Goal: Task Accomplishment & Management: Use online tool/utility

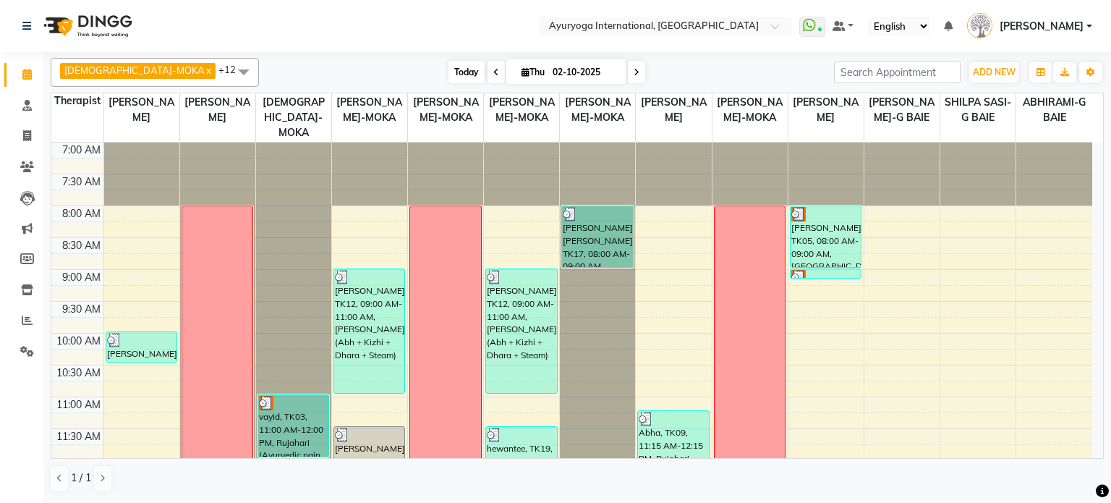
scroll to position [98, 0]
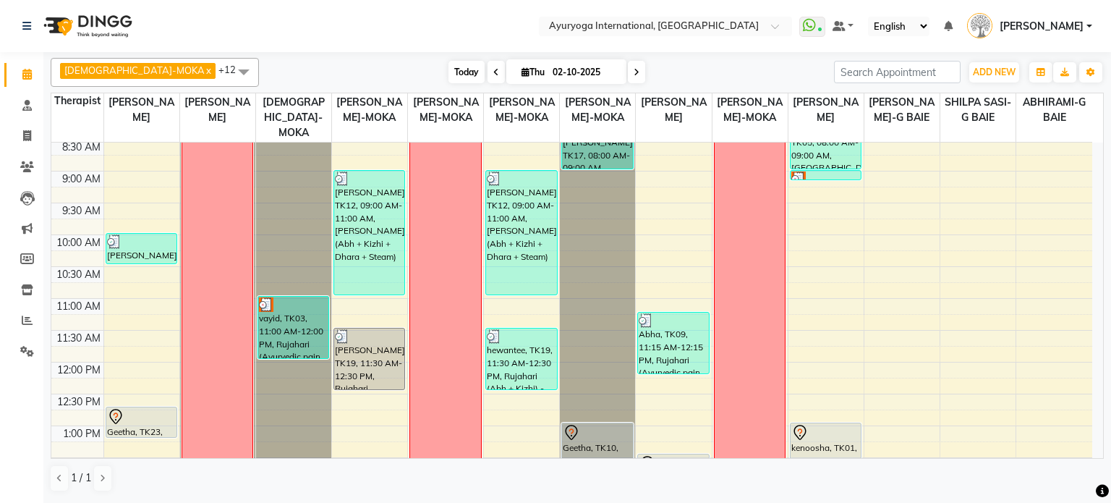
click at [449, 77] on span "Today" at bounding box center [467, 72] width 36 height 22
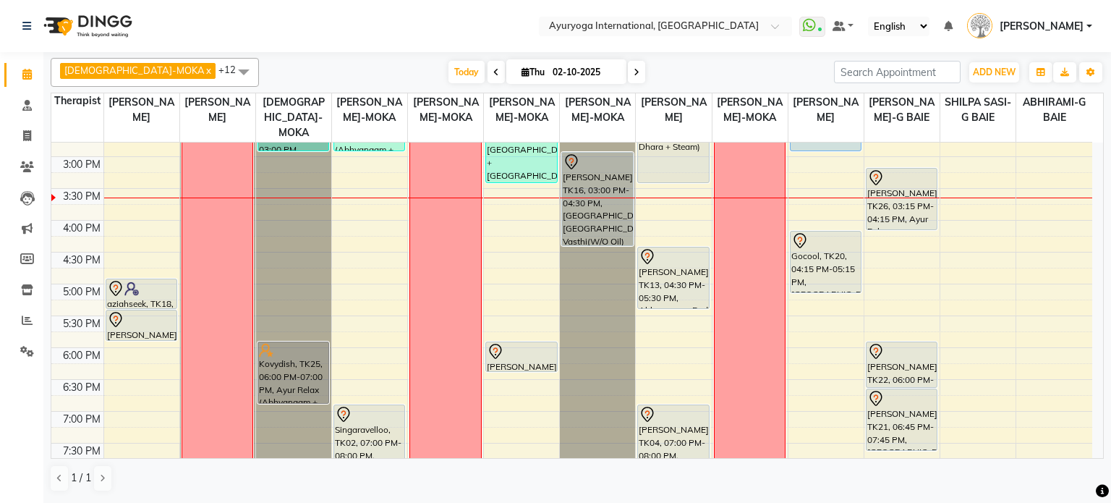
scroll to position [423, 0]
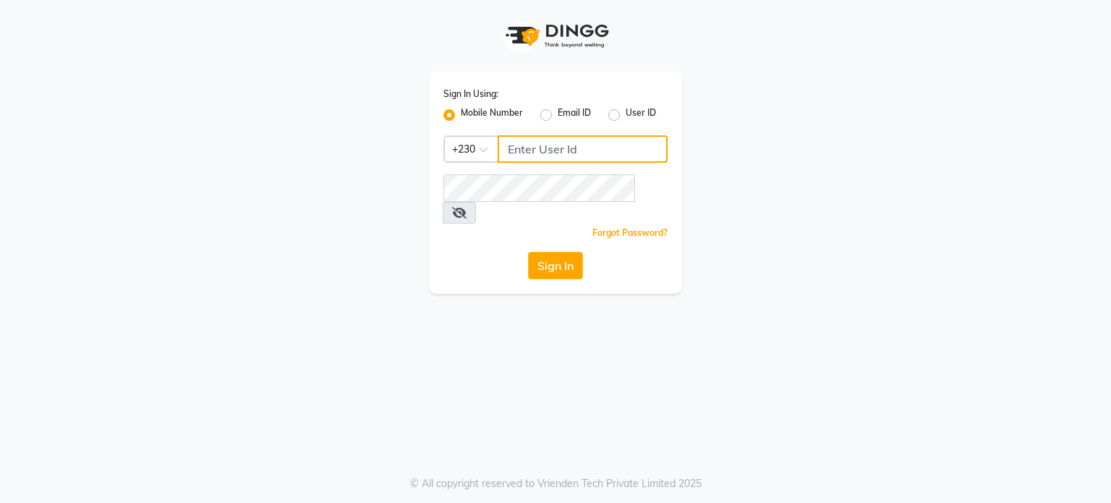
type input "59282313"
click at [569, 258] on div "Sign In Using: Mobile Number Email ID User ID Country Code × [PHONE_NUMBER] Rem…" at bounding box center [555, 183] width 253 height 222
click at [569, 252] on button "Sign In" at bounding box center [555, 265] width 55 height 27
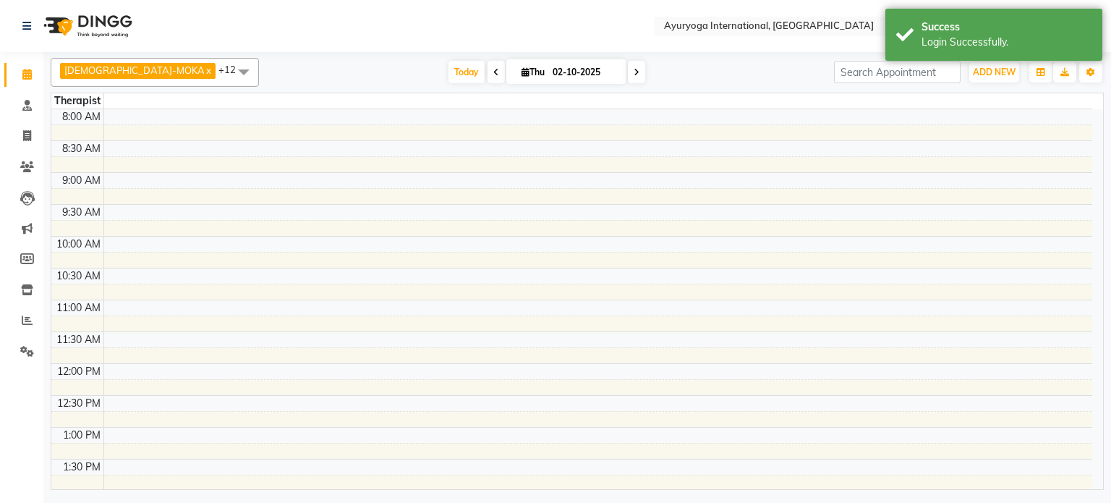
select select "en"
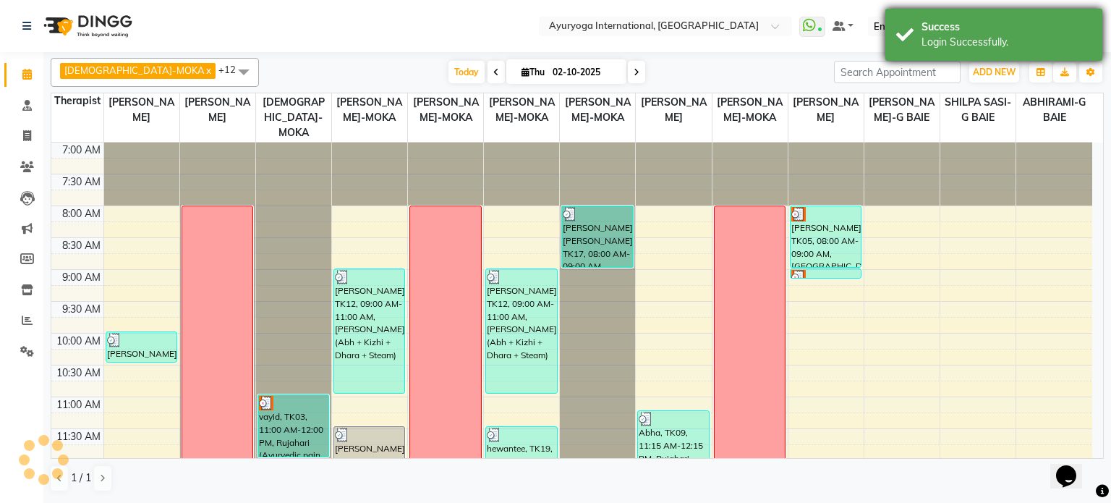
click at [954, 37] on div "Login Successfully." at bounding box center [1007, 42] width 170 height 15
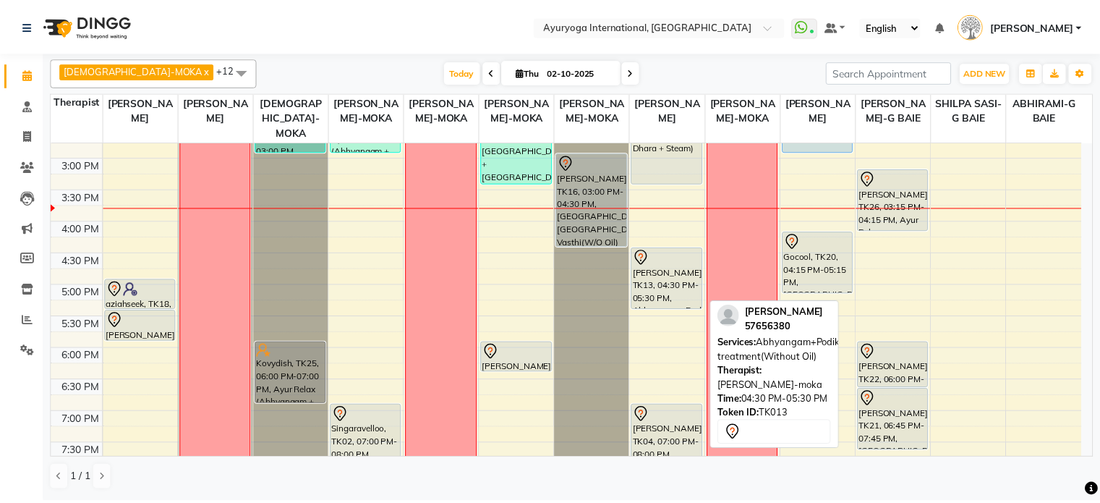
scroll to position [349, 0]
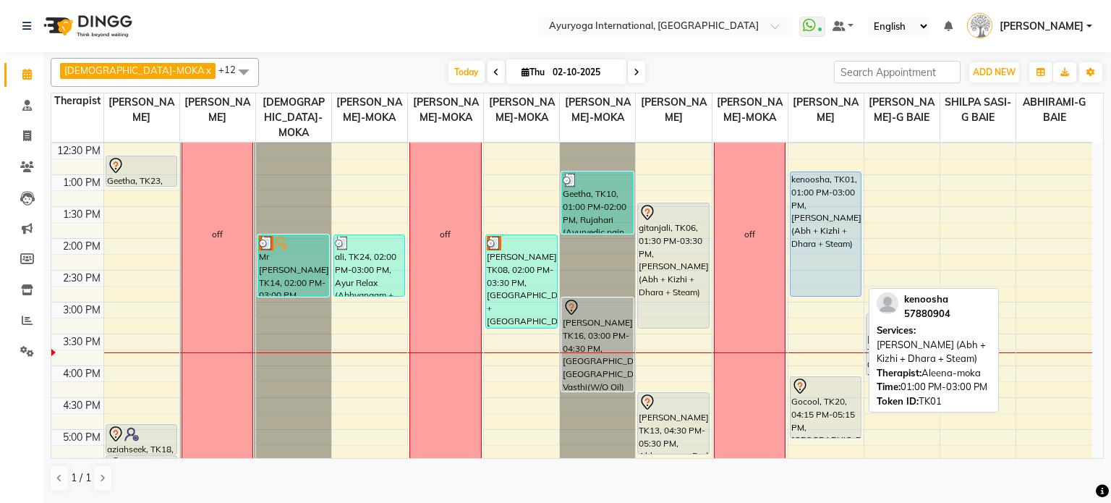
click at [810, 210] on div "kenoosha, TK01, 01:00 PM-03:00 PM, [PERSON_NAME] (Abh + Kizhi + Dhara + Steam)" at bounding box center [826, 234] width 71 height 124
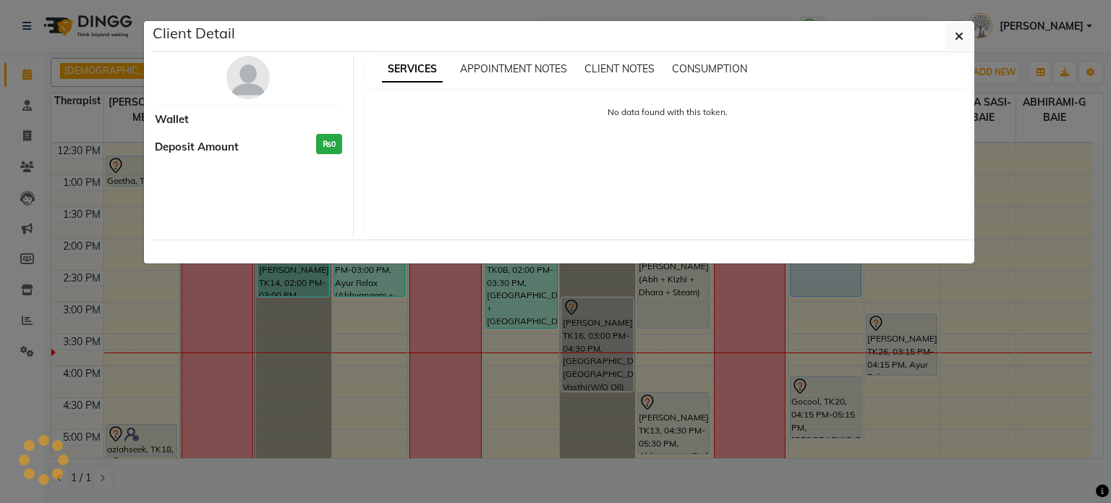
select select "5"
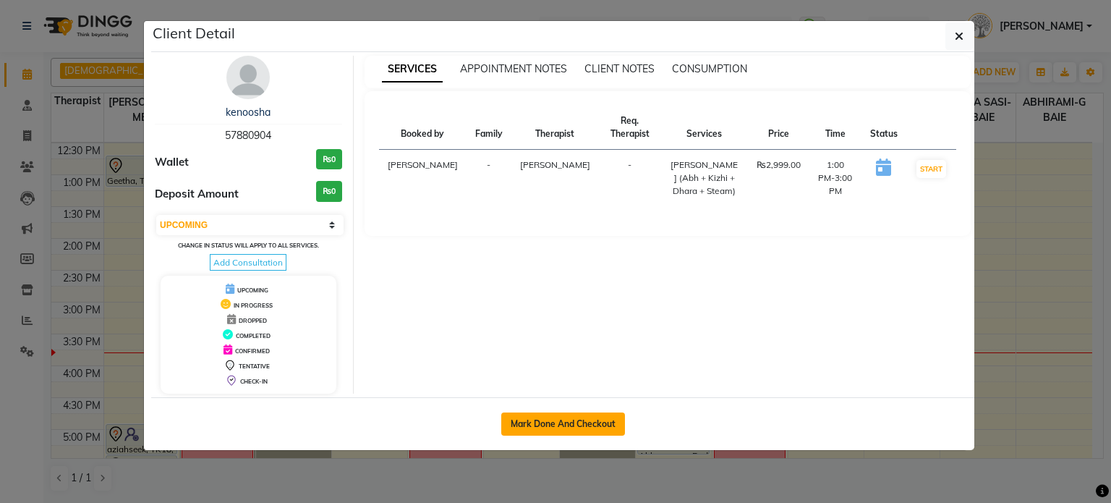
click at [608, 423] on button "Mark Done And Checkout" at bounding box center [563, 423] width 124 height 23
select select "service"
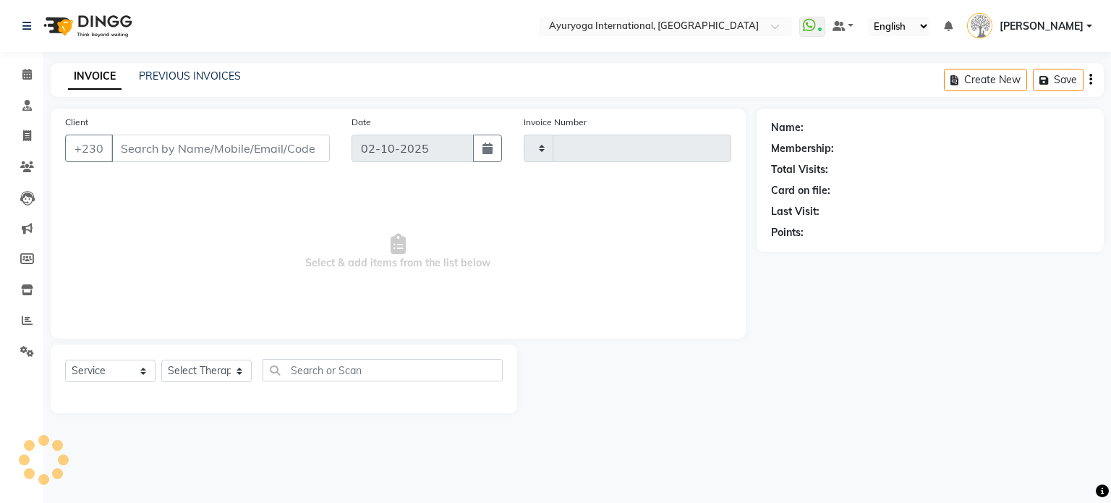
type input "5987"
select select "730"
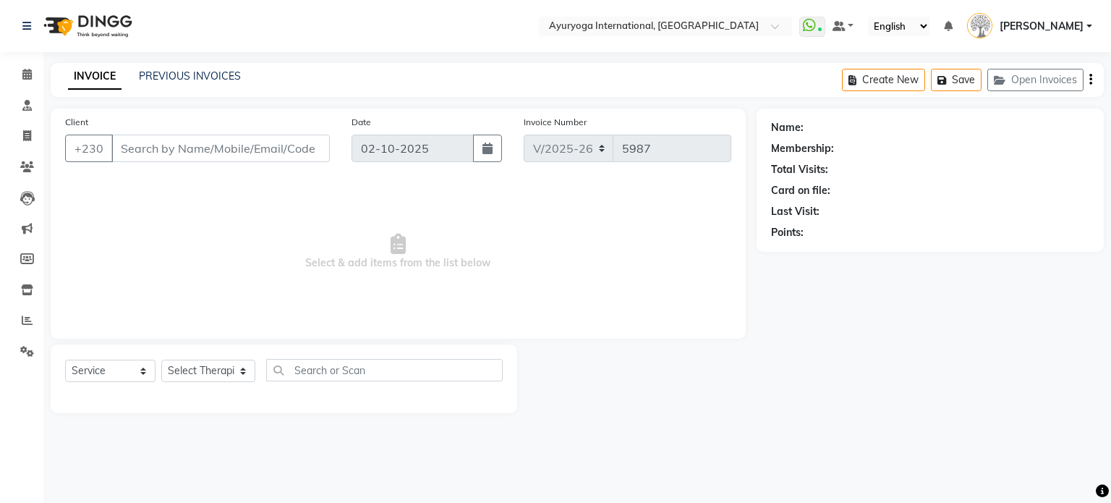
type input "57880904"
select select "80876"
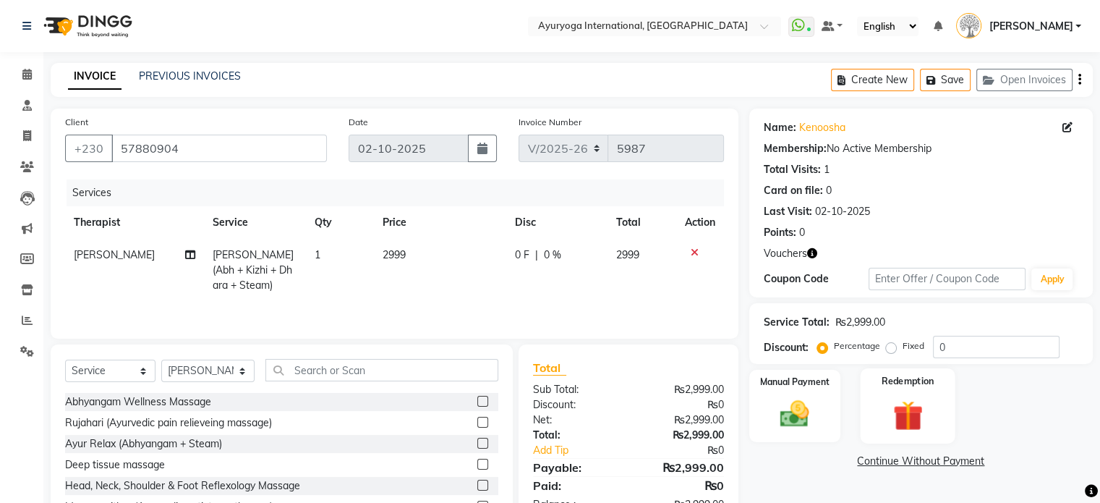
click at [905, 390] on div "Redemption" at bounding box center [907, 405] width 95 height 75
click at [973, 465] on span "Voucher 1" at bounding box center [969, 462] width 46 height 17
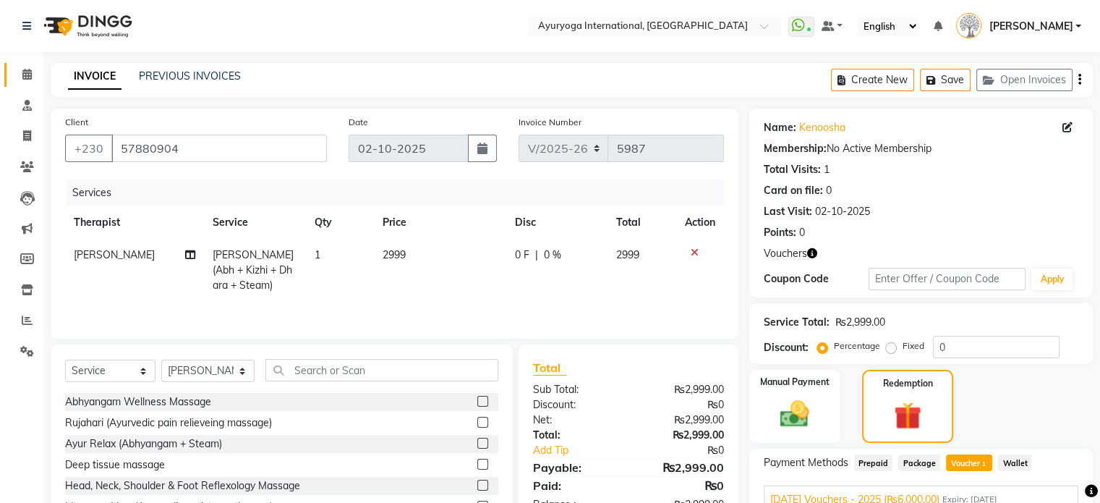
click at [32, 82] on span at bounding box center [26, 75] width 25 height 17
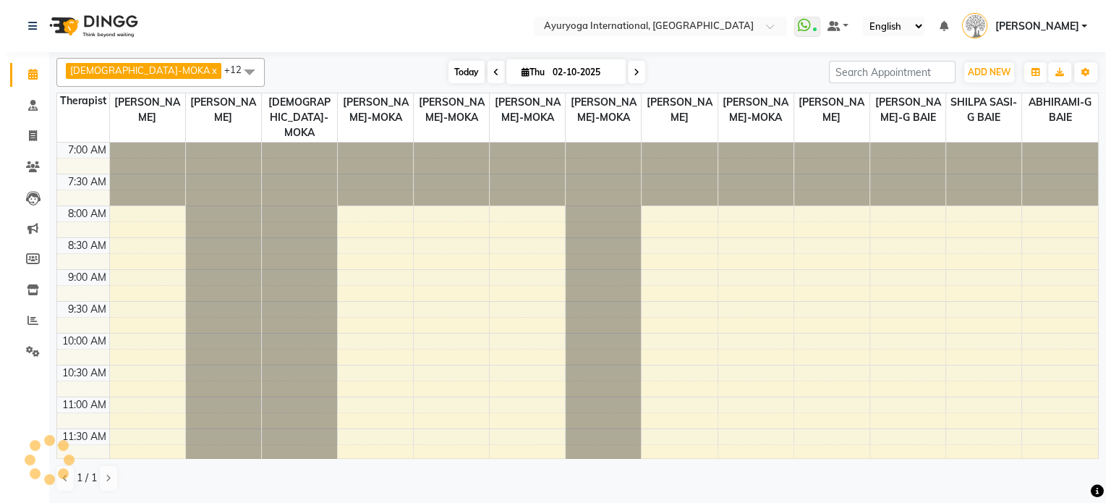
scroll to position [506, 0]
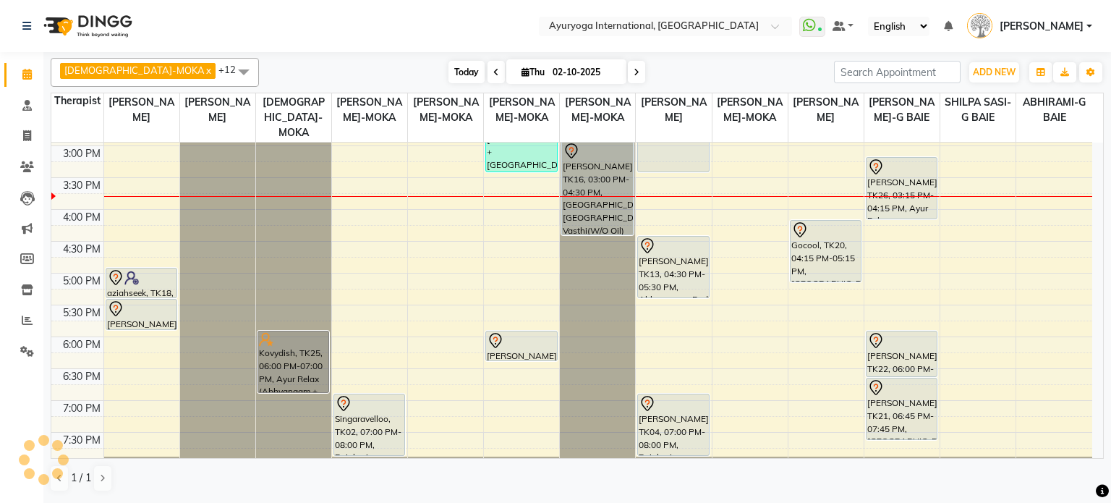
click at [449, 66] on span "Today" at bounding box center [467, 72] width 36 height 22
